Goal: Task Accomplishment & Management: Manage account settings

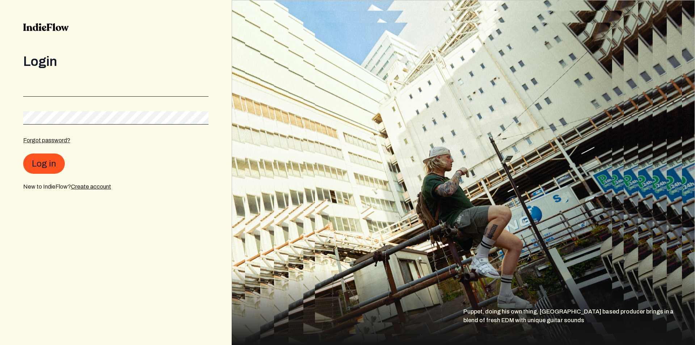
click at [640, 231] on img at bounding box center [463, 172] width 463 height 345
click at [145, 93] on input "email" at bounding box center [115, 90] width 185 height 14
paste input "[EMAIL_ADDRESS][DOMAIN_NAME]:ankit1234"
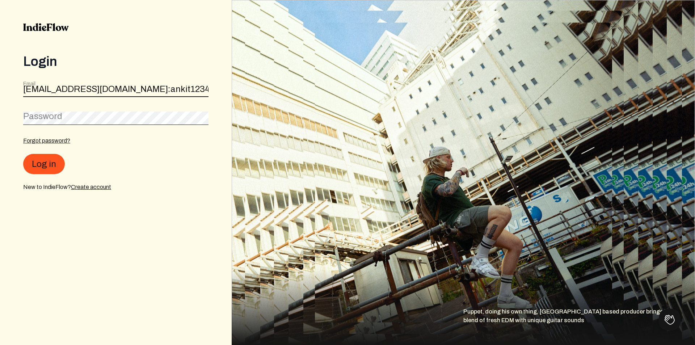
click at [149, 88] on input "[EMAIL_ADDRESS][DOMAIN_NAME]:ankit1234" at bounding box center [115, 90] width 185 height 14
type input "[EMAIL_ADDRESS][DOMAIN_NAME]"
click at [174, 129] on form "Email [EMAIL_ADDRESS][DOMAIN_NAME] Password Forgot password? Log in New to Indi…" at bounding box center [115, 135] width 185 height 111
click at [23, 160] on div "Login Email [EMAIL_ADDRESS][DOMAIN_NAME] Password Forgot password? Log in New t…" at bounding box center [116, 172] width 232 height 345
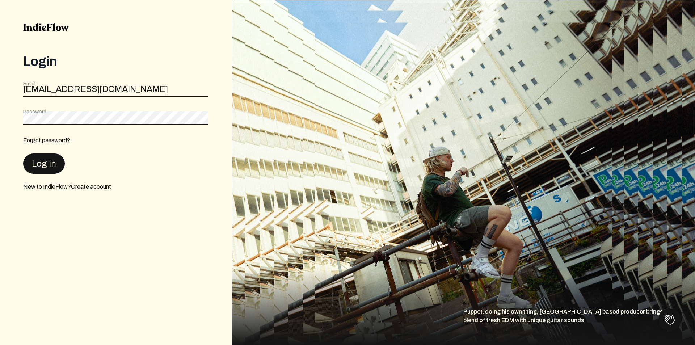
click at [33, 161] on button "Log in" at bounding box center [44, 164] width 42 height 20
